Goal: Book appointment/travel/reservation

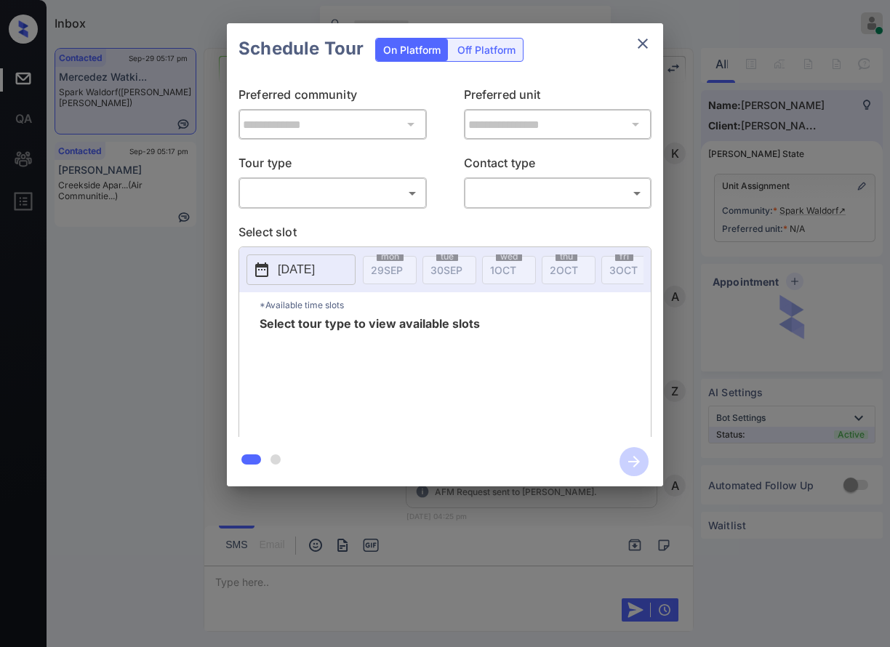
scroll to position [792, 0]
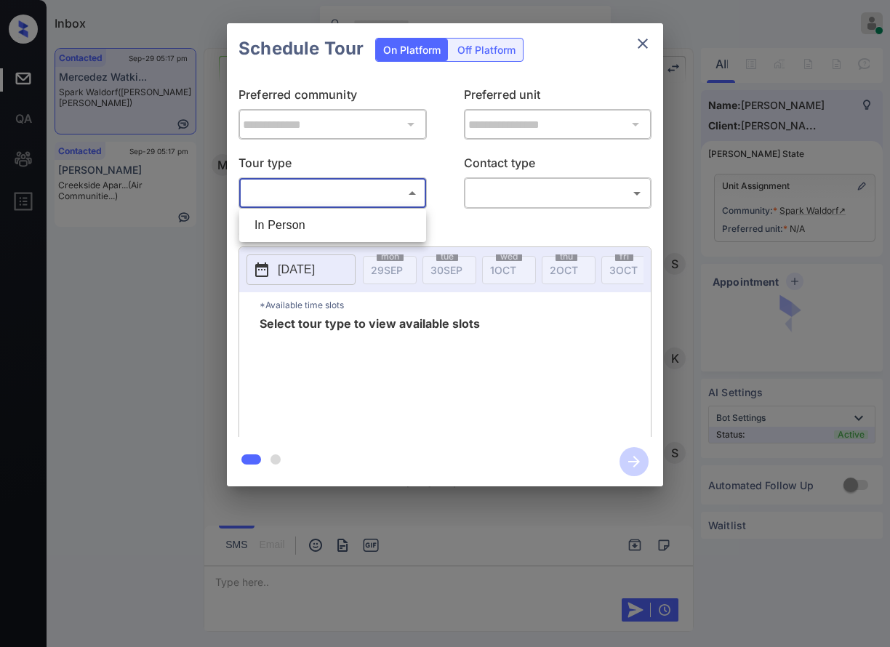
click at [313, 188] on body "Inbox Caroline Dacanay Online Set yourself offline Set yourself on break Profil…" at bounding box center [445, 323] width 890 height 647
click at [332, 250] on div at bounding box center [445, 323] width 890 height 647
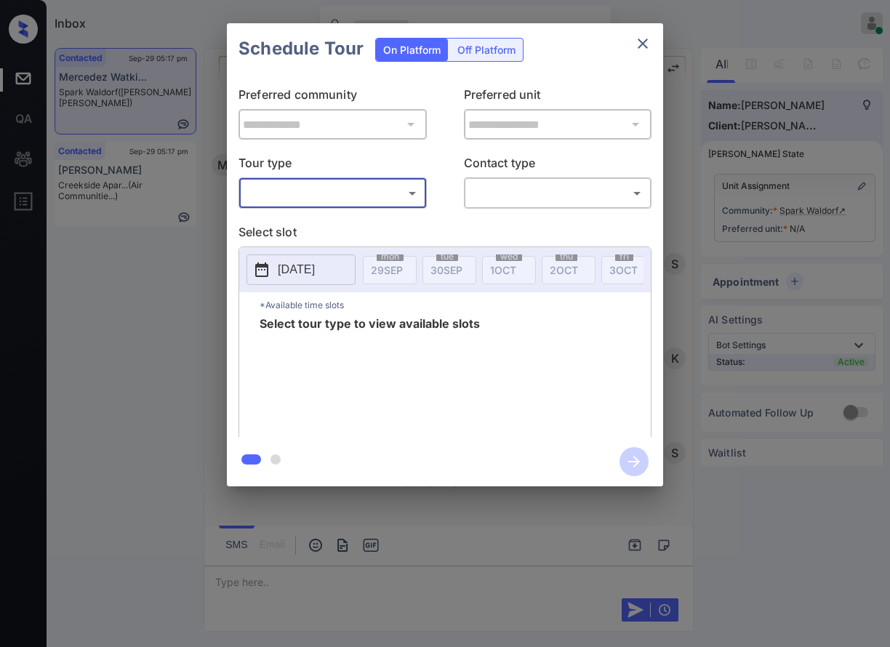
click at [340, 207] on div "​ ​" at bounding box center [332, 192] width 188 height 31
click at [343, 192] on body "Inbox Caroline Dacanay Online Set yourself offline Set yourself on break Profil…" at bounding box center [445, 323] width 890 height 647
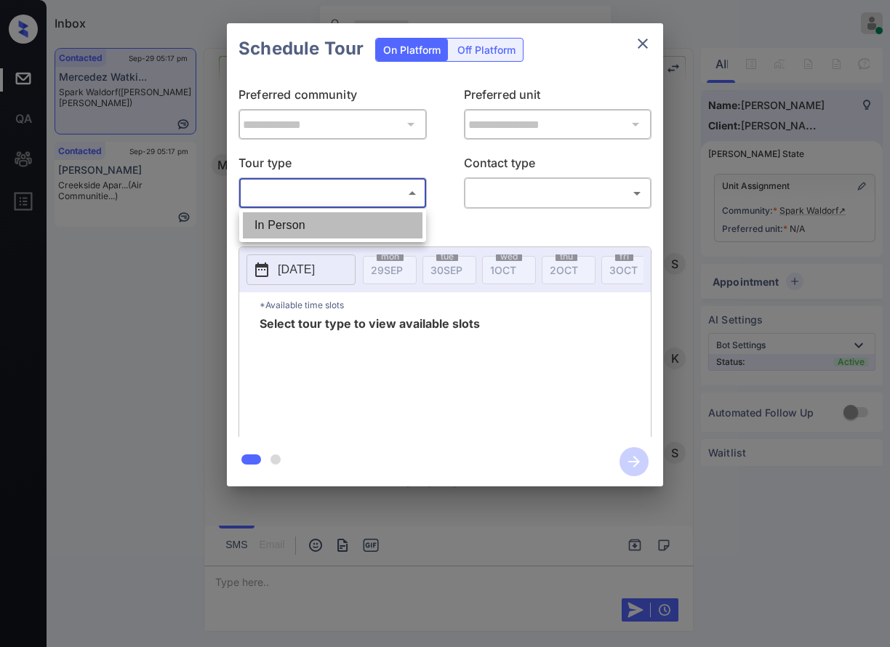
drag, startPoint x: 339, startPoint y: 231, endPoint x: 465, endPoint y: 216, distance: 126.7
click at [339, 233] on li "In Person" at bounding box center [333, 225] width 180 height 26
type input "********"
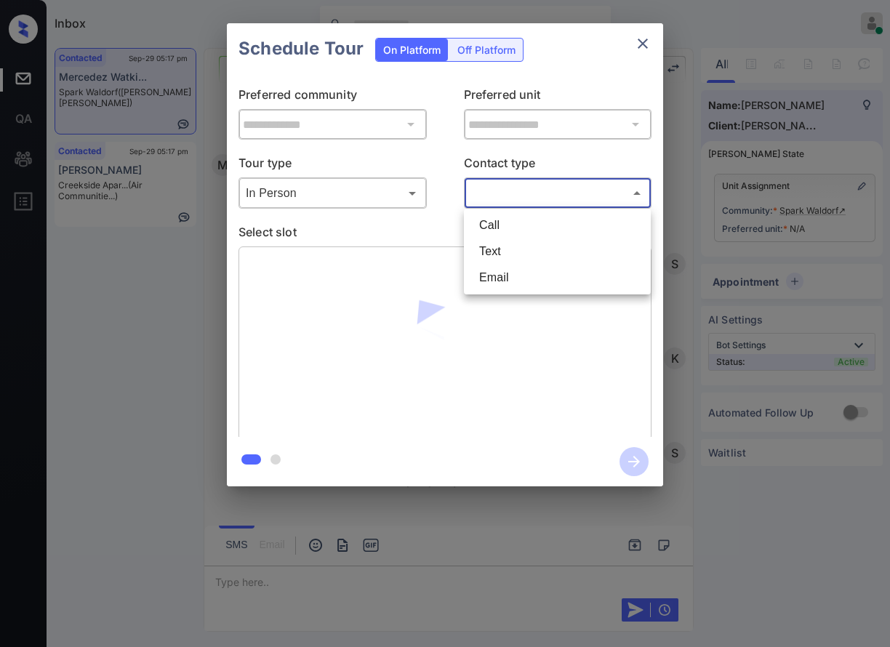
click at [545, 186] on body "Inbox Caroline Dacanay Online Set yourself offline Set yourself on break Profil…" at bounding box center [445, 323] width 890 height 647
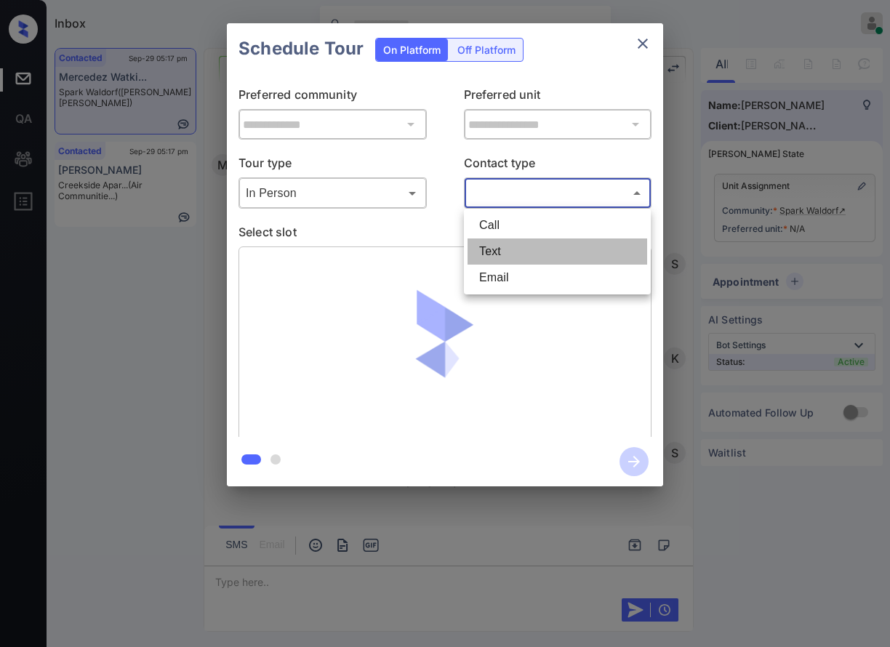
click at [534, 262] on li "Text" at bounding box center [557, 251] width 180 height 26
type input "****"
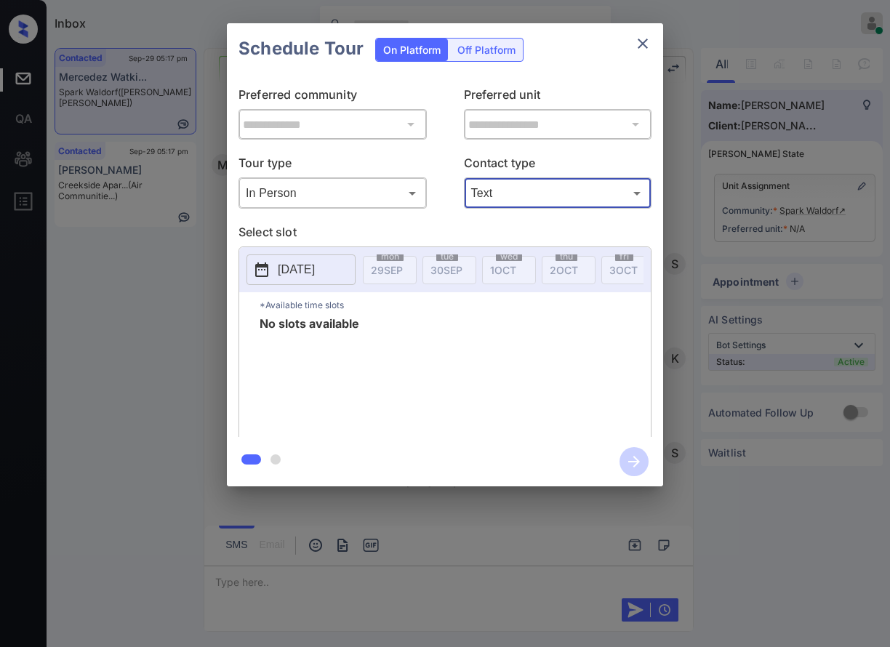
click at [315, 273] on p "[DATE]" at bounding box center [296, 269] width 37 height 17
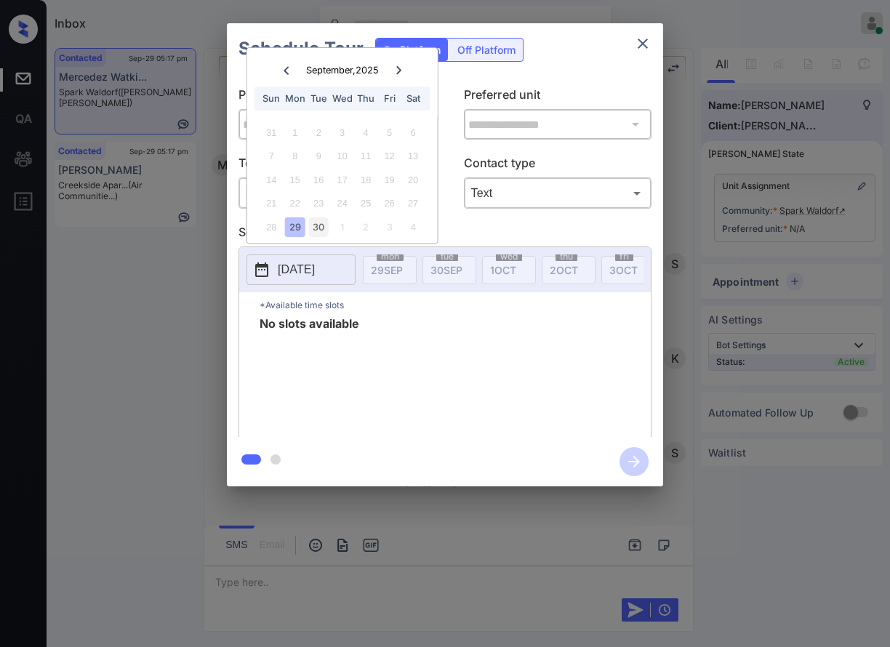
click at [320, 230] on div "30" at bounding box center [319, 227] width 20 height 20
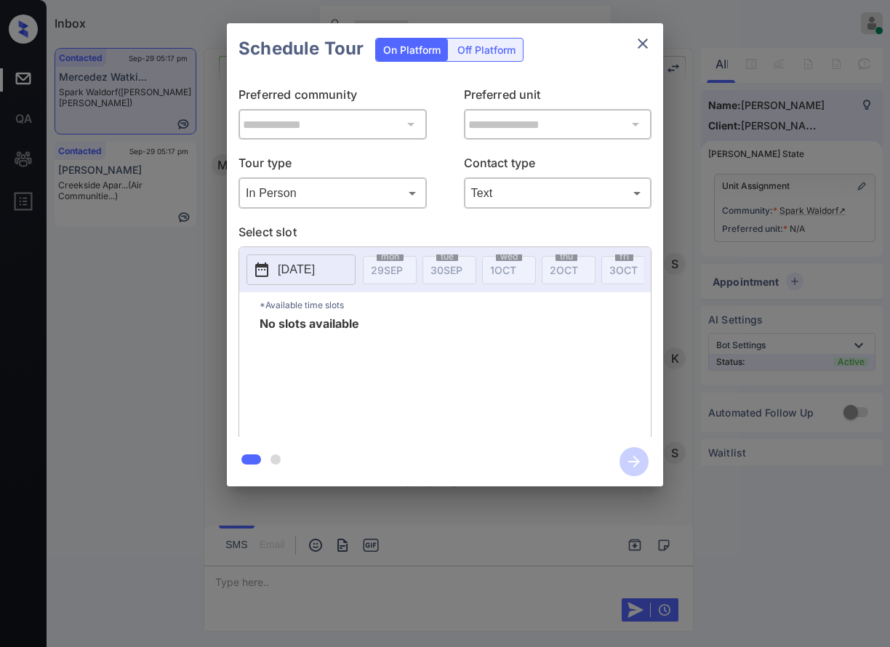
scroll to position [0, 233]
drag, startPoint x: 314, startPoint y: 276, endPoint x: 325, endPoint y: 255, distance: 23.7
click at [314, 276] on p "[DATE]" at bounding box center [296, 269] width 37 height 17
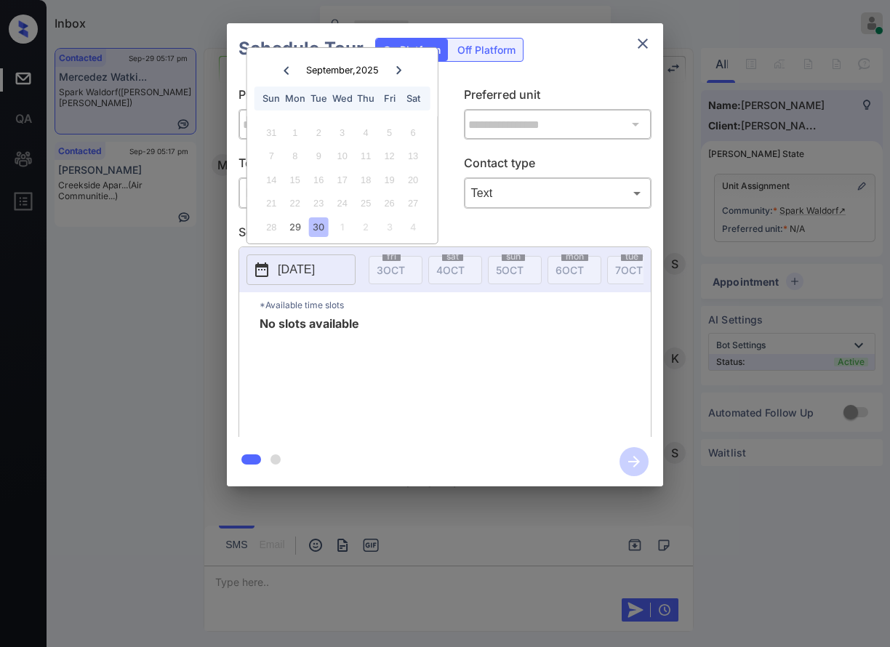
click at [393, 74] on div at bounding box center [399, 70] width 20 height 18
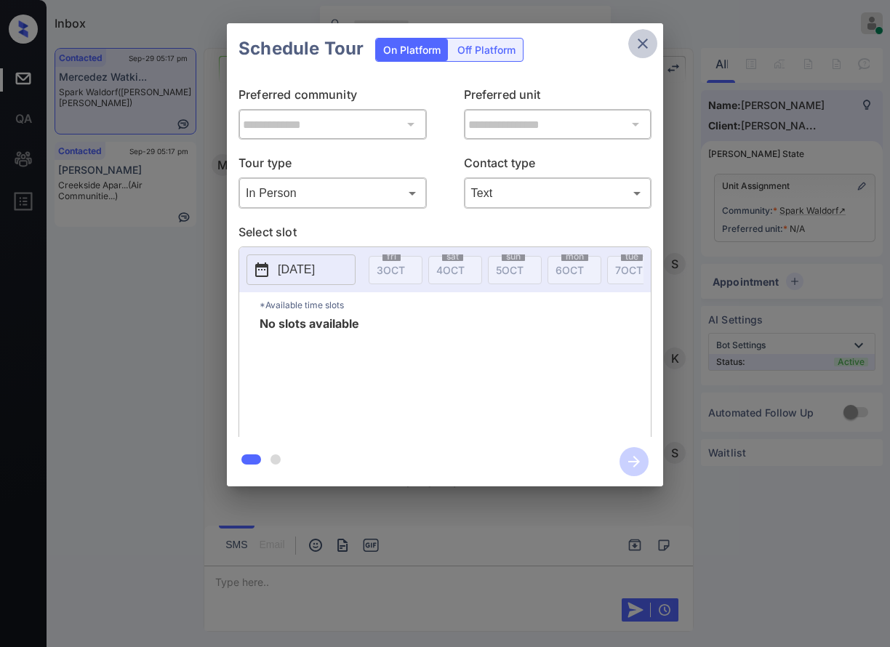
click at [647, 30] on button "close" at bounding box center [642, 43] width 29 height 29
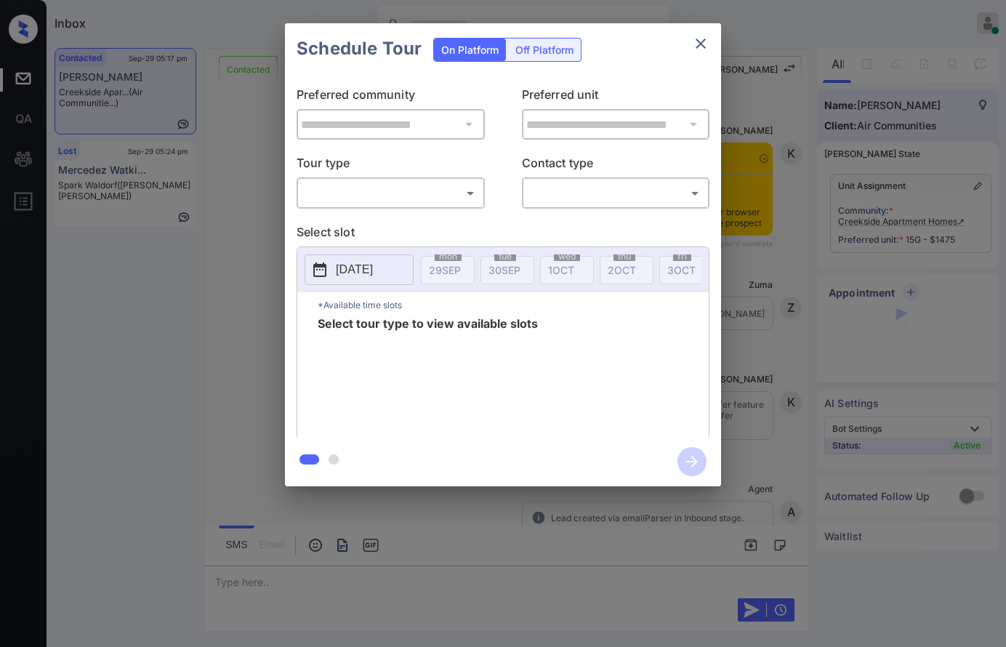
scroll to position [969, 0]
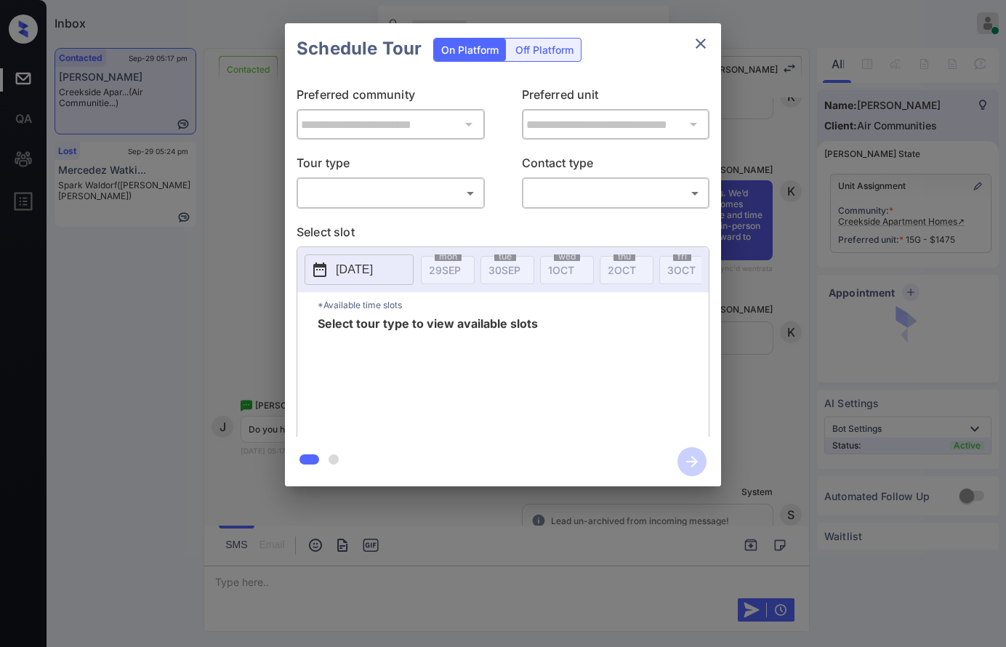
click at [351, 189] on body "Inbox [PERSON_NAME] Online Set yourself offline Set yourself on break Profile S…" at bounding box center [503, 323] width 1006 height 647
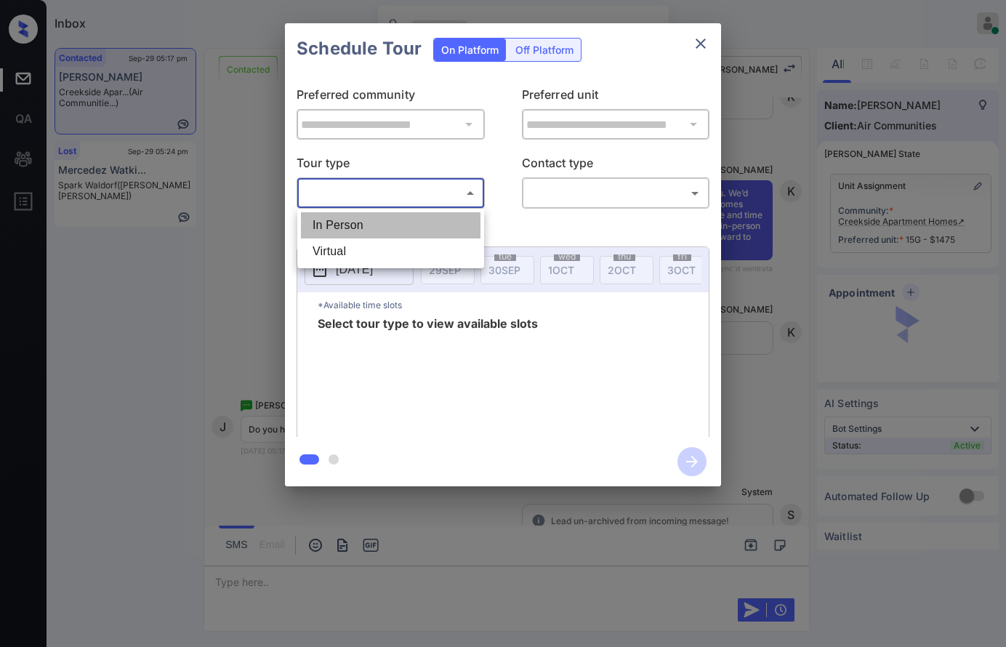
click at [361, 224] on li "In Person" at bounding box center [391, 225] width 180 height 26
type input "********"
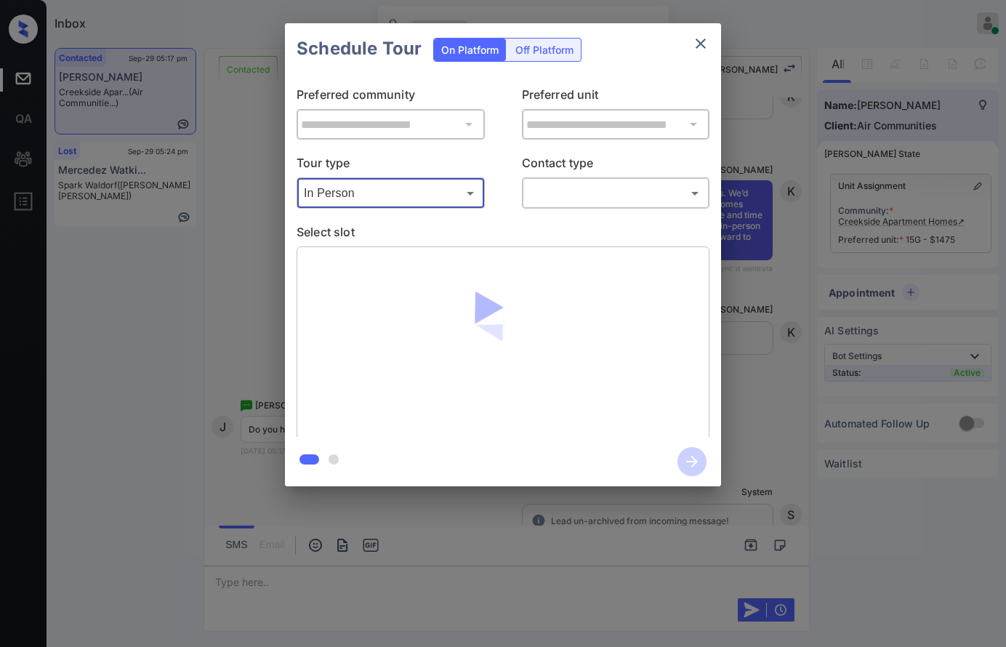
click at [571, 195] on body "Inbox [PERSON_NAME] Online Set yourself offline Set yourself on break Profile S…" at bounding box center [503, 323] width 1006 height 647
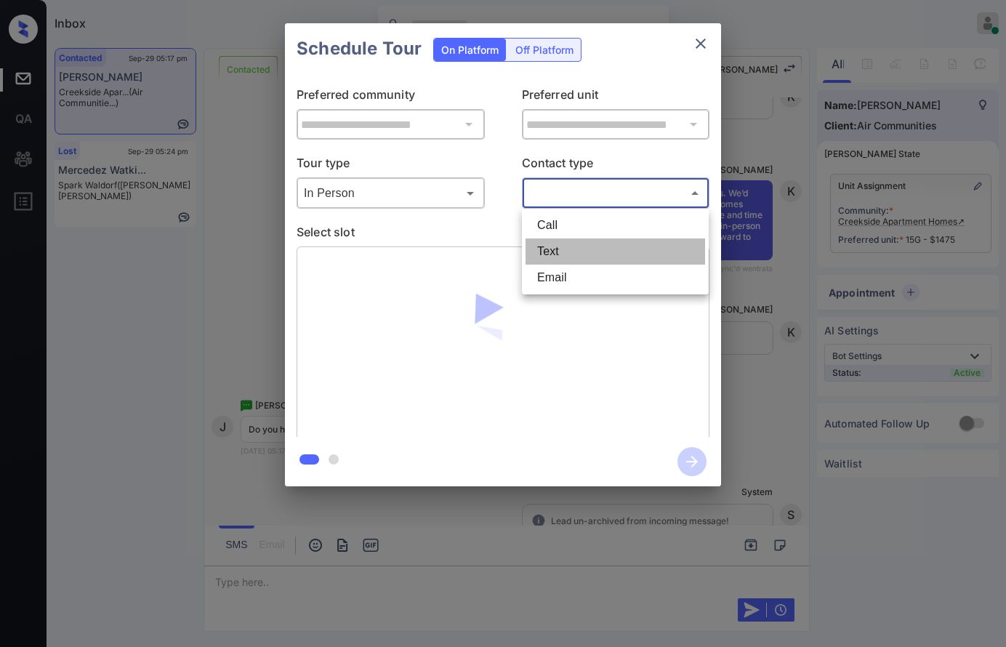
click at [564, 260] on li "Text" at bounding box center [616, 251] width 180 height 26
type input "****"
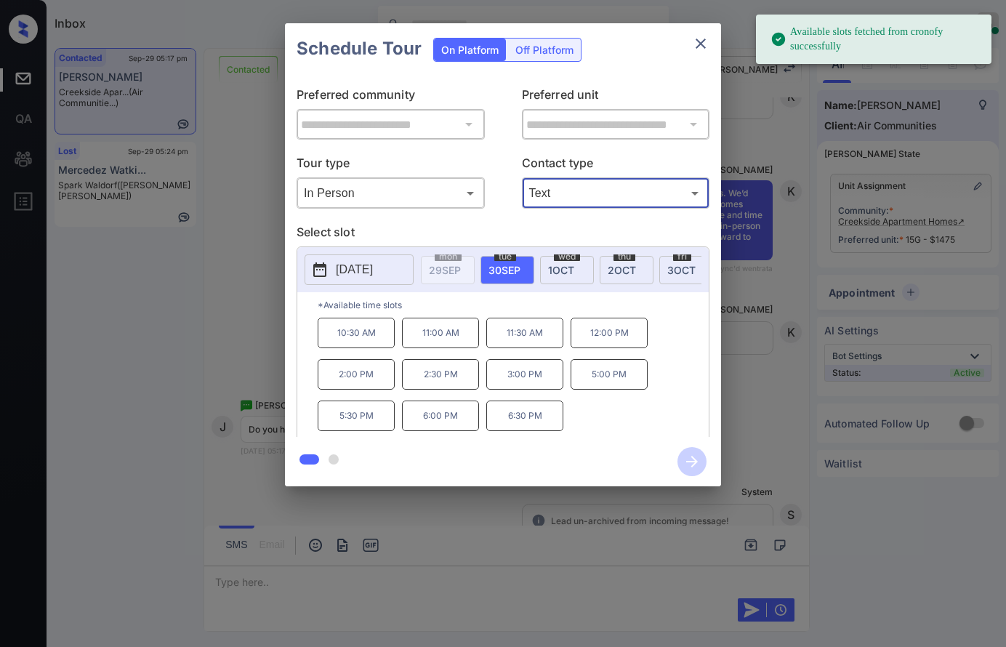
click at [571, 273] on span "[DATE]" at bounding box center [561, 270] width 26 height 12
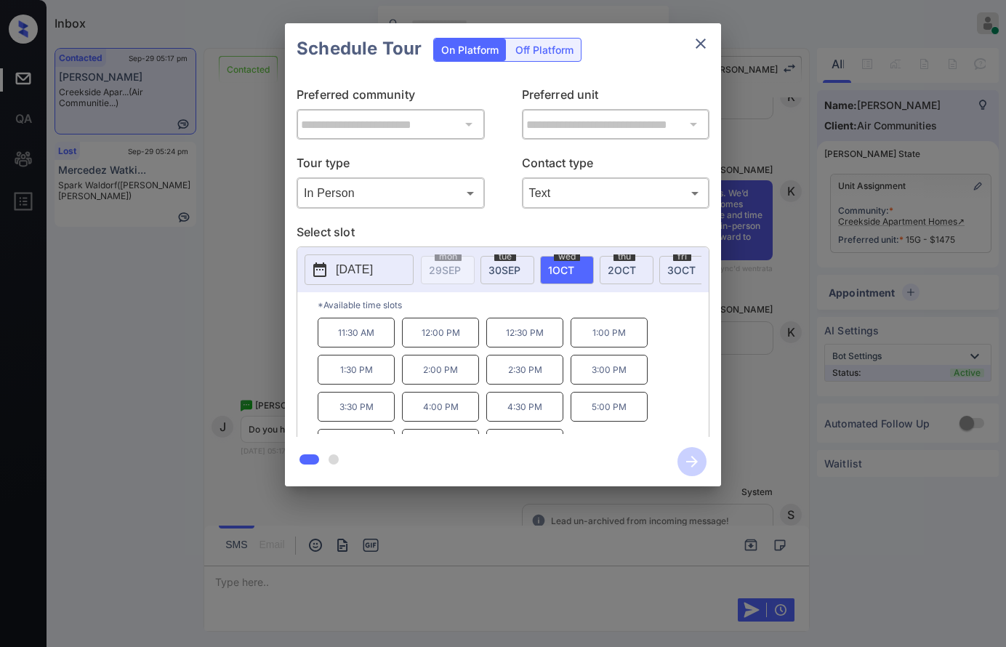
click at [506, 254] on span "tue" at bounding box center [505, 256] width 22 height 9
drag, startPoint x: 393, startPoint y: 422, endPoint x: 316, endPoint y: 422, distance: 77.1
click at [316, 422] on div "*Available time slots 10:30 AM 11:00 AM 11:30 AM 12:00 PM 2:00 PM 2:30 PM 3:00 …" at bounding box center [502, 366] width 411 height 149
copy p "5:30 PM"
click at [459, 550] on div at bounding box center [503, 323] width 1006 height 647
